Goal: Find specific page/section: Find specific page/section

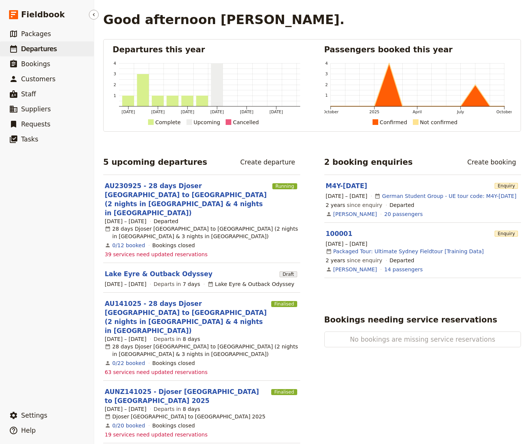
click at [51, 51] on span "Departures" at bounding box center [39, 49] width 36 height 8
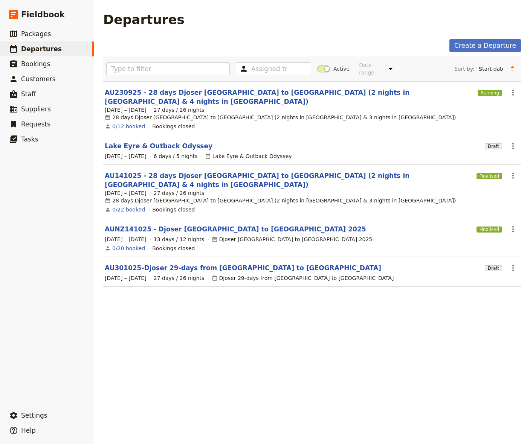
click at [291, 88] on link "AU230925 - 28 days Djoser [GEOGRAPHIC_DATA] to [GEOGRAPHIC_DATA] (2 nights in […" at bounding box center [290, 97] width 370 height 18
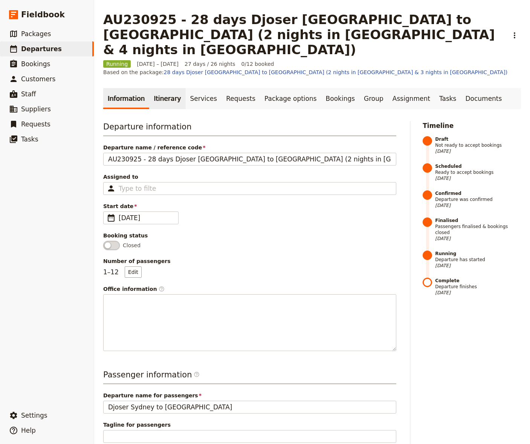
click at [161, 88] on link "Itinerary" at bounding box center [167, 98] width 36 height 21
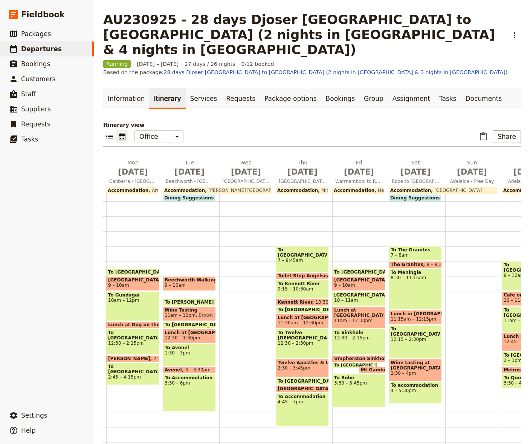
scroll to position [0, 353]
